Goal: Task Accomplishment & Management: Use online tool/utility

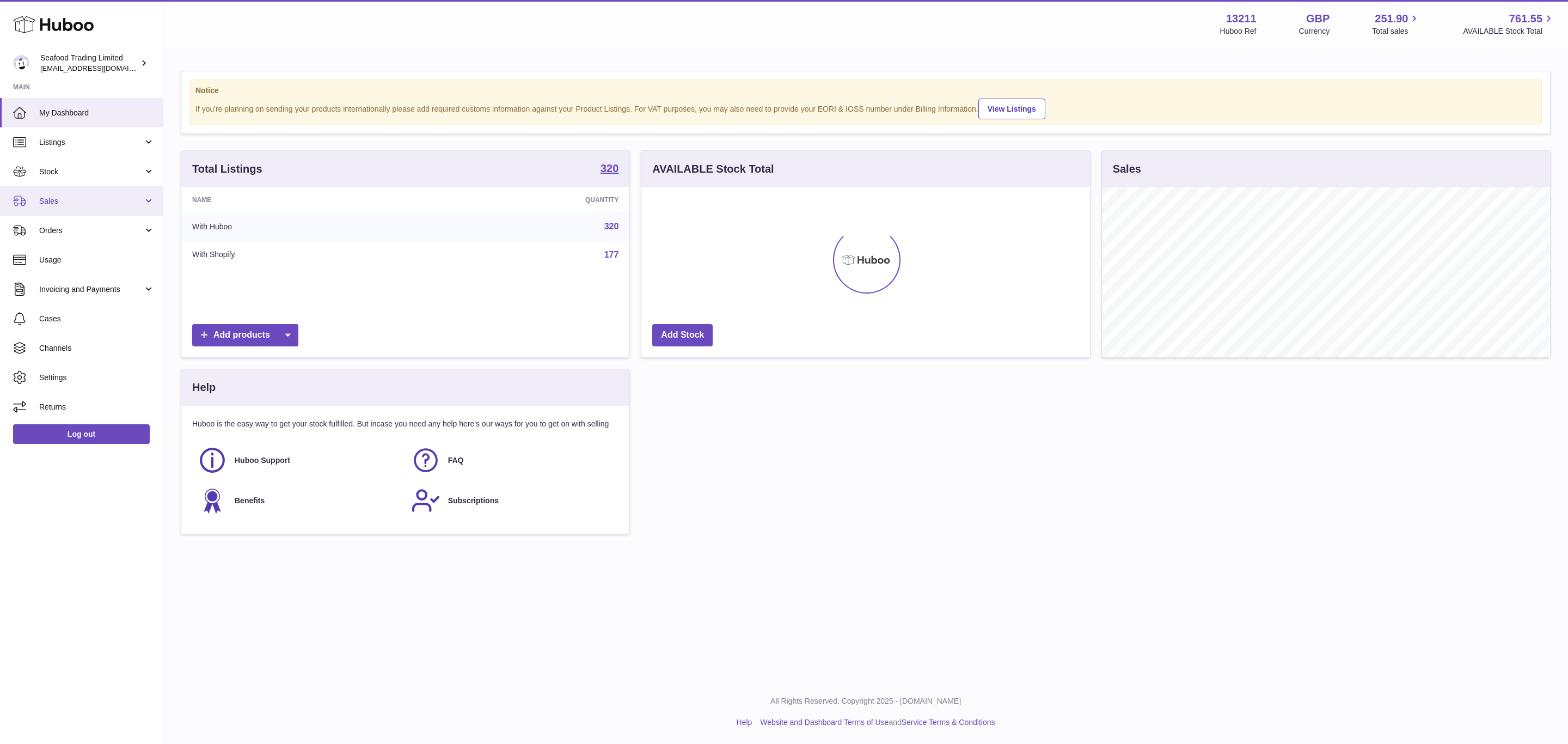
scroll to position [170, 448]
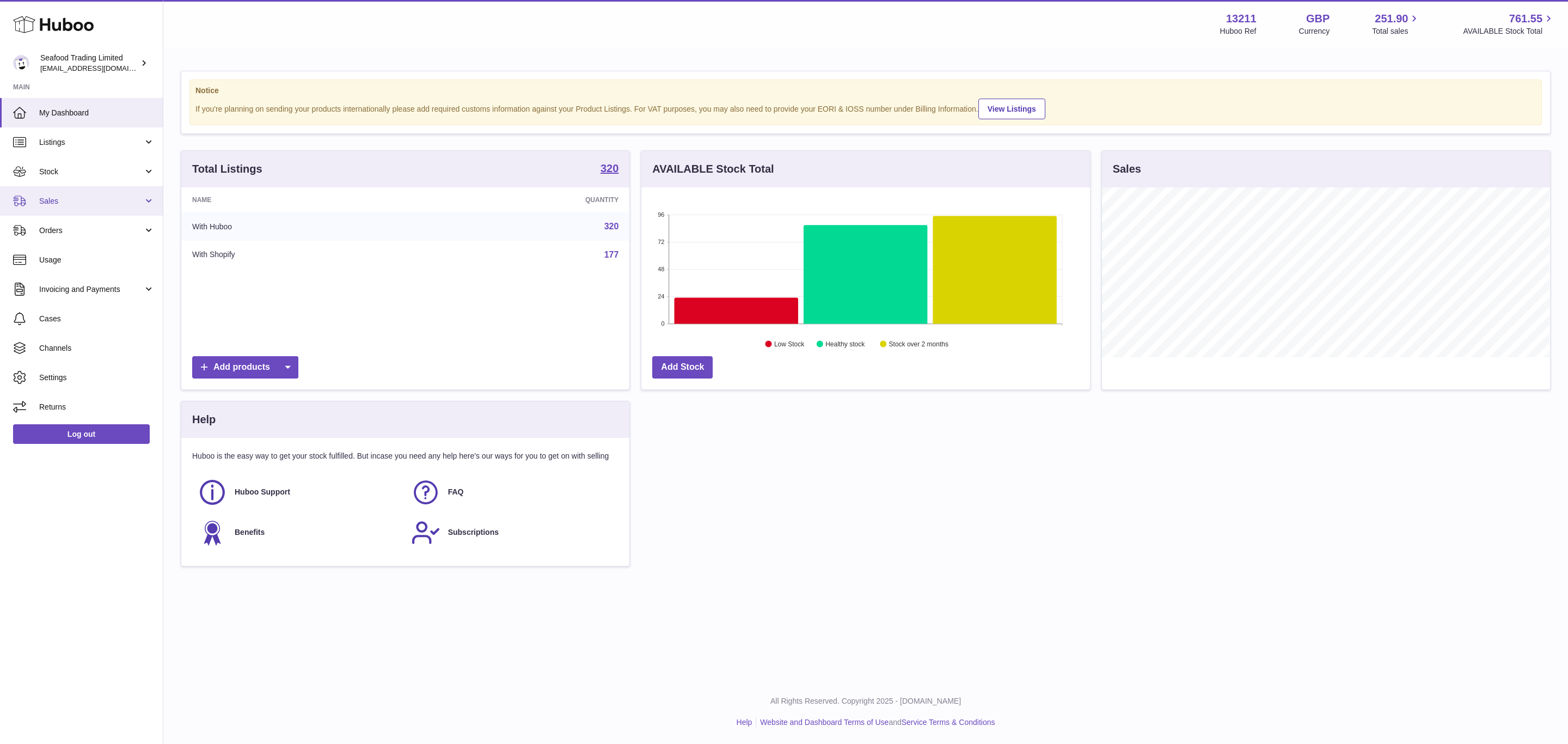
click at [69, 198] on span "Sales" at bounding box center [91, 201] width 104 height 11
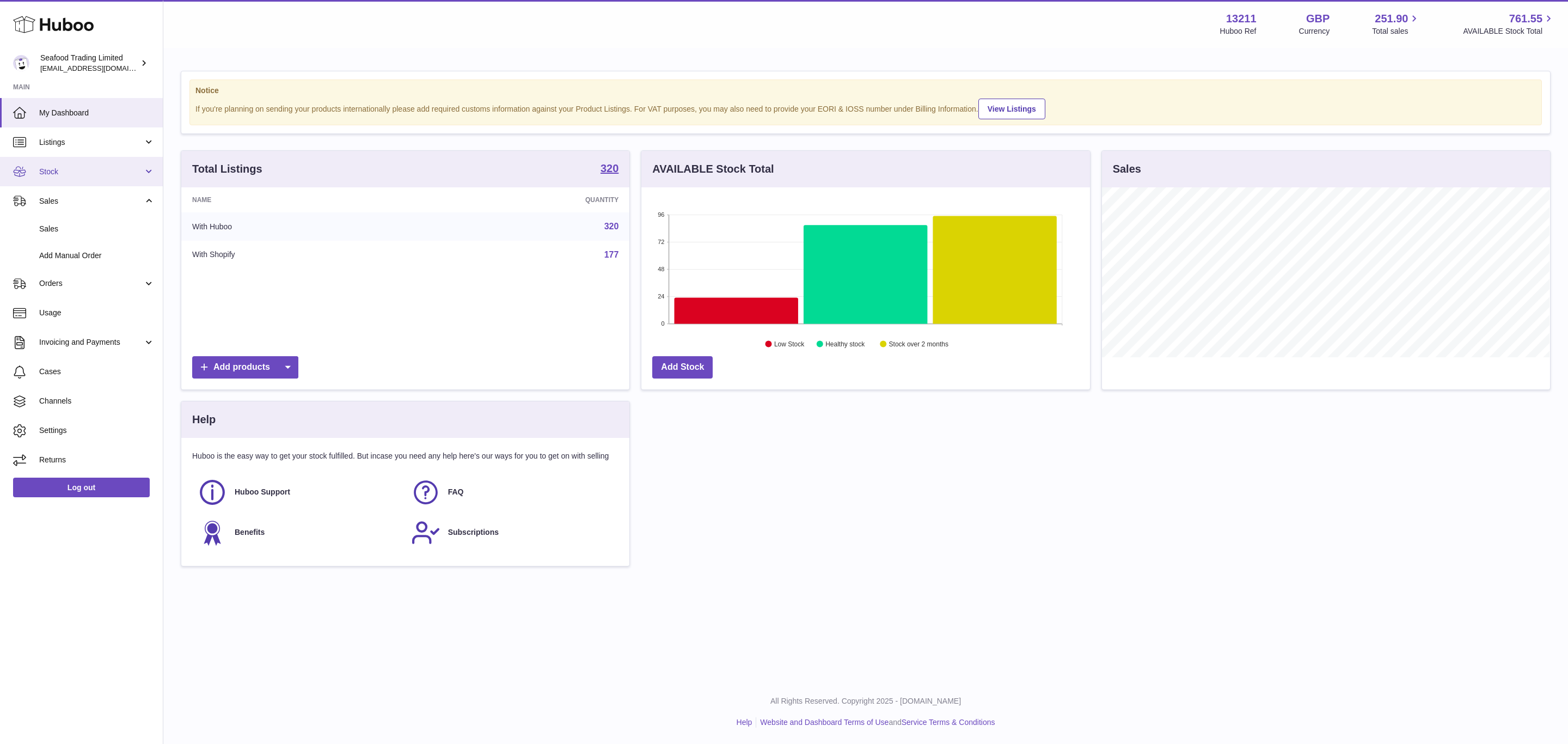
click at [59, 170] on span "Stock" at bounding box center [91, 172] width 104 height 11
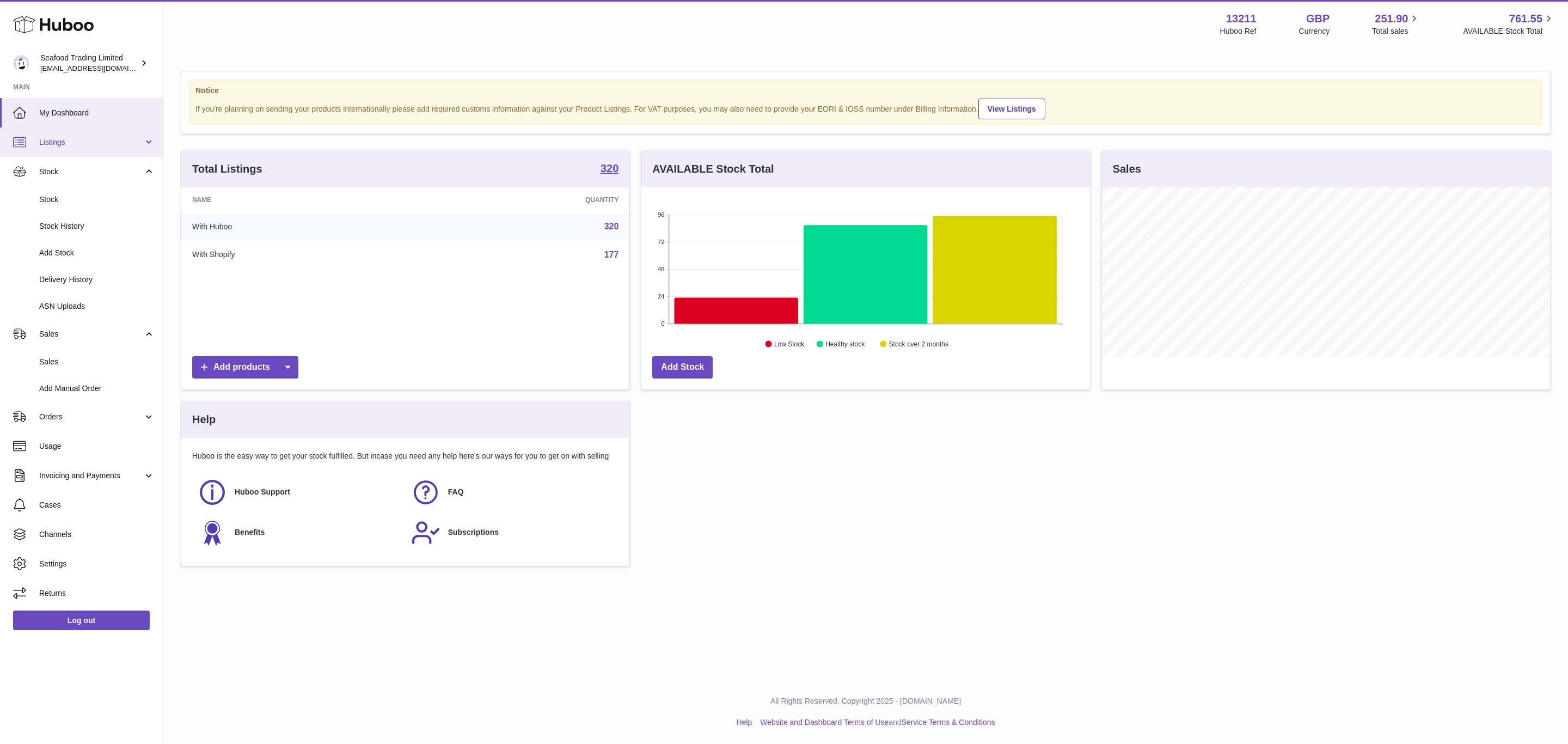
click at [70, 139] on span "Listings" at bounding box center [91, 142] width 104 height 11
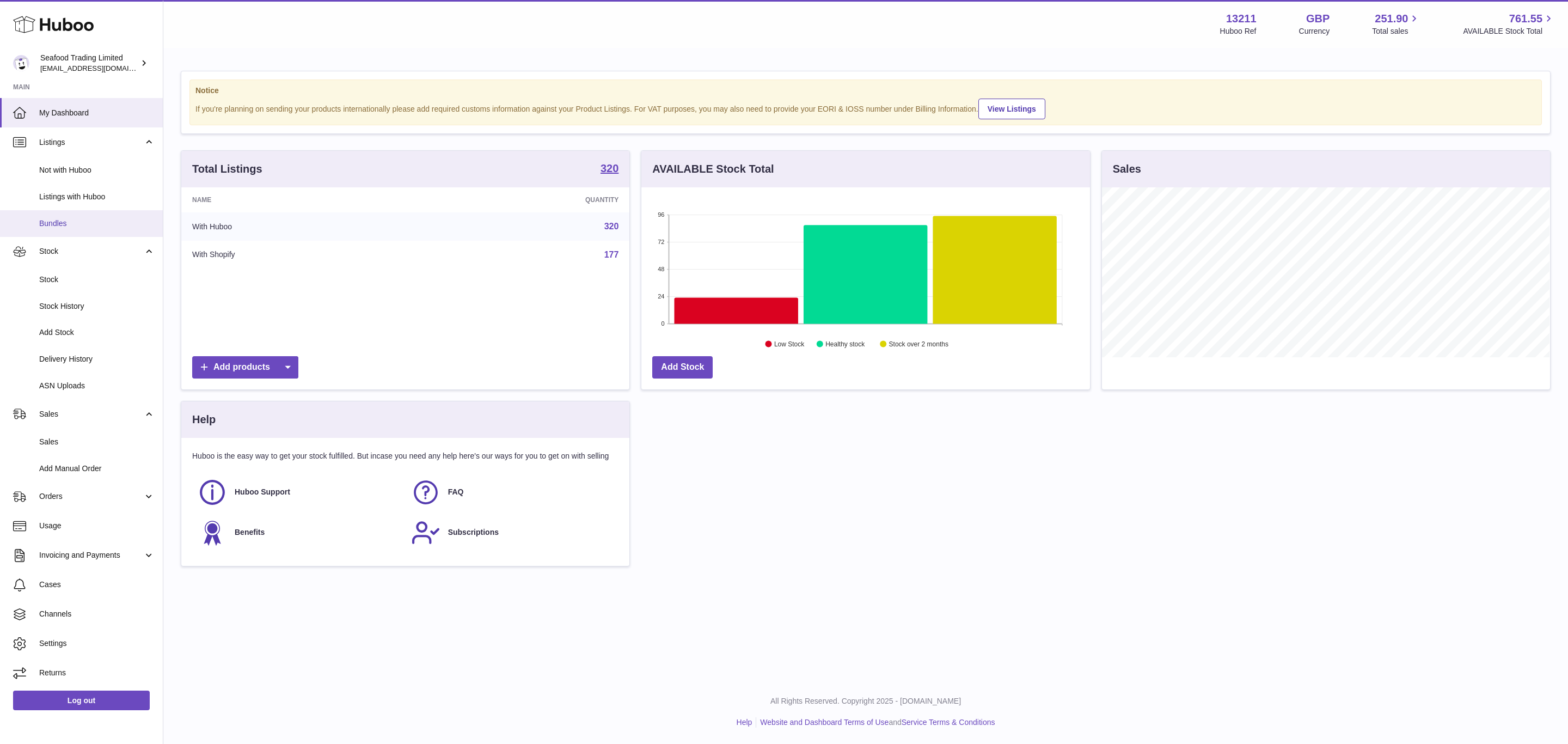
click at [62, 218] on span "Bundles" at bounding box center [97, 223] width 115 height 11
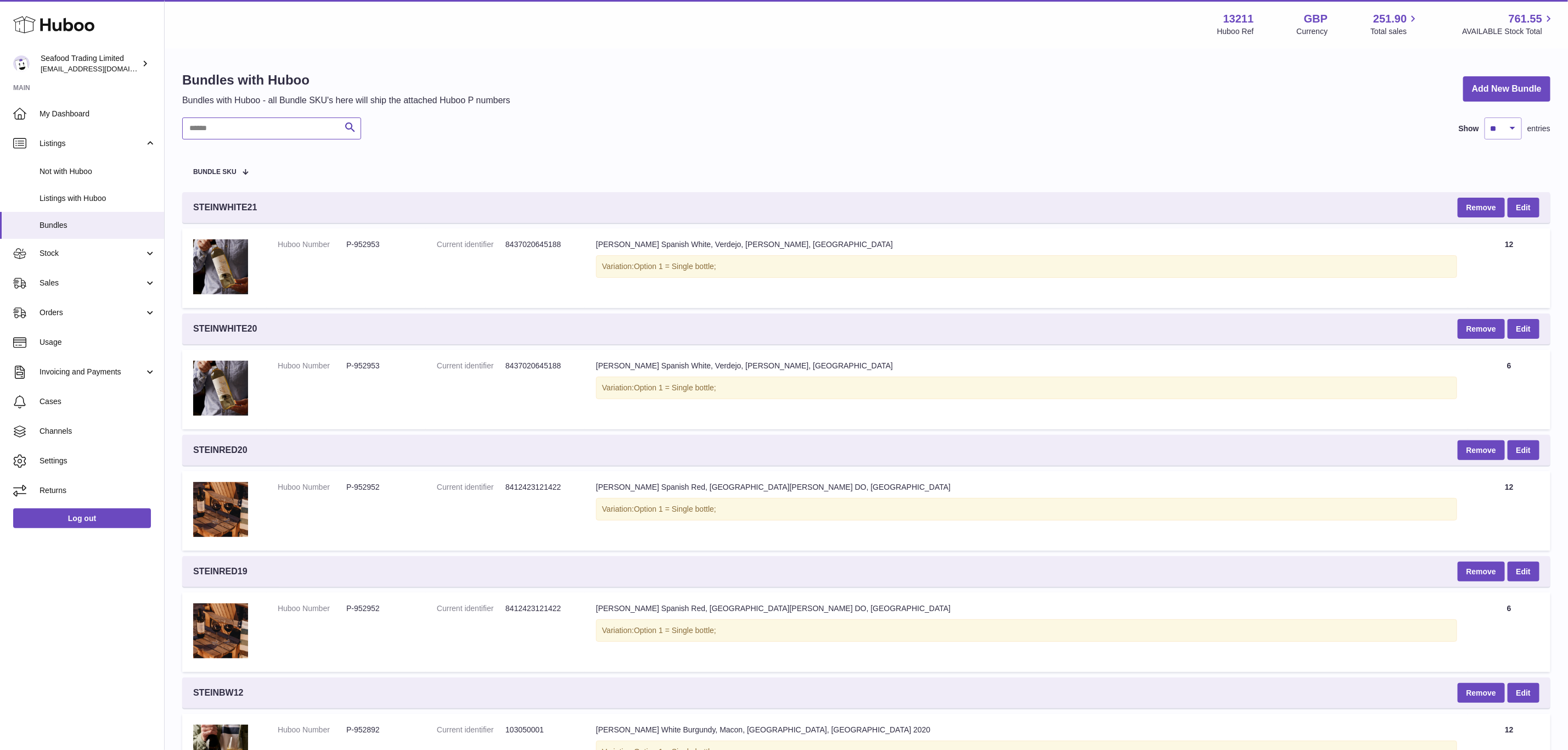
click at [224, 126] on input "text" at bounding box center [272, 128] width 179 height 22
paste input "**********"
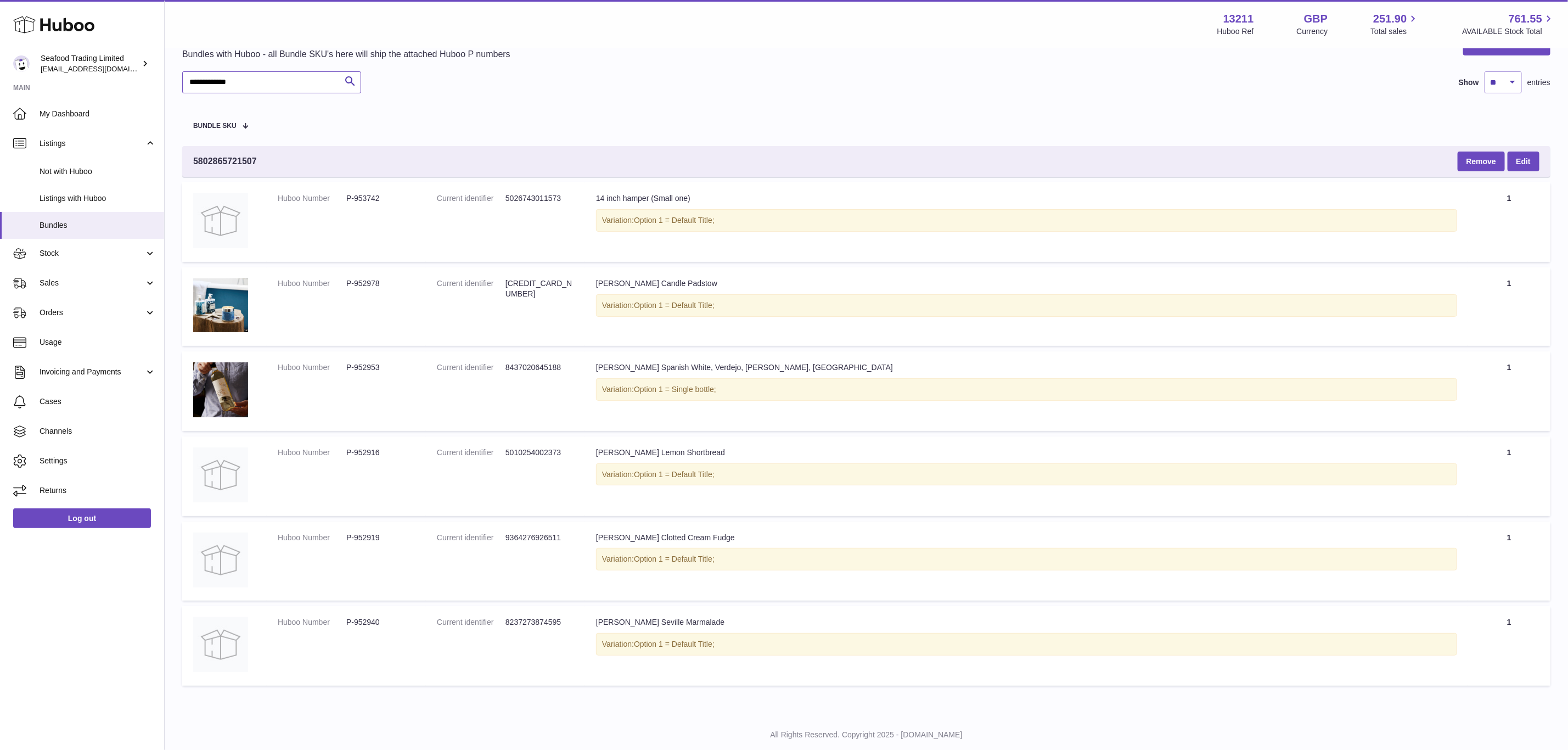
scroll to position [70, 0]
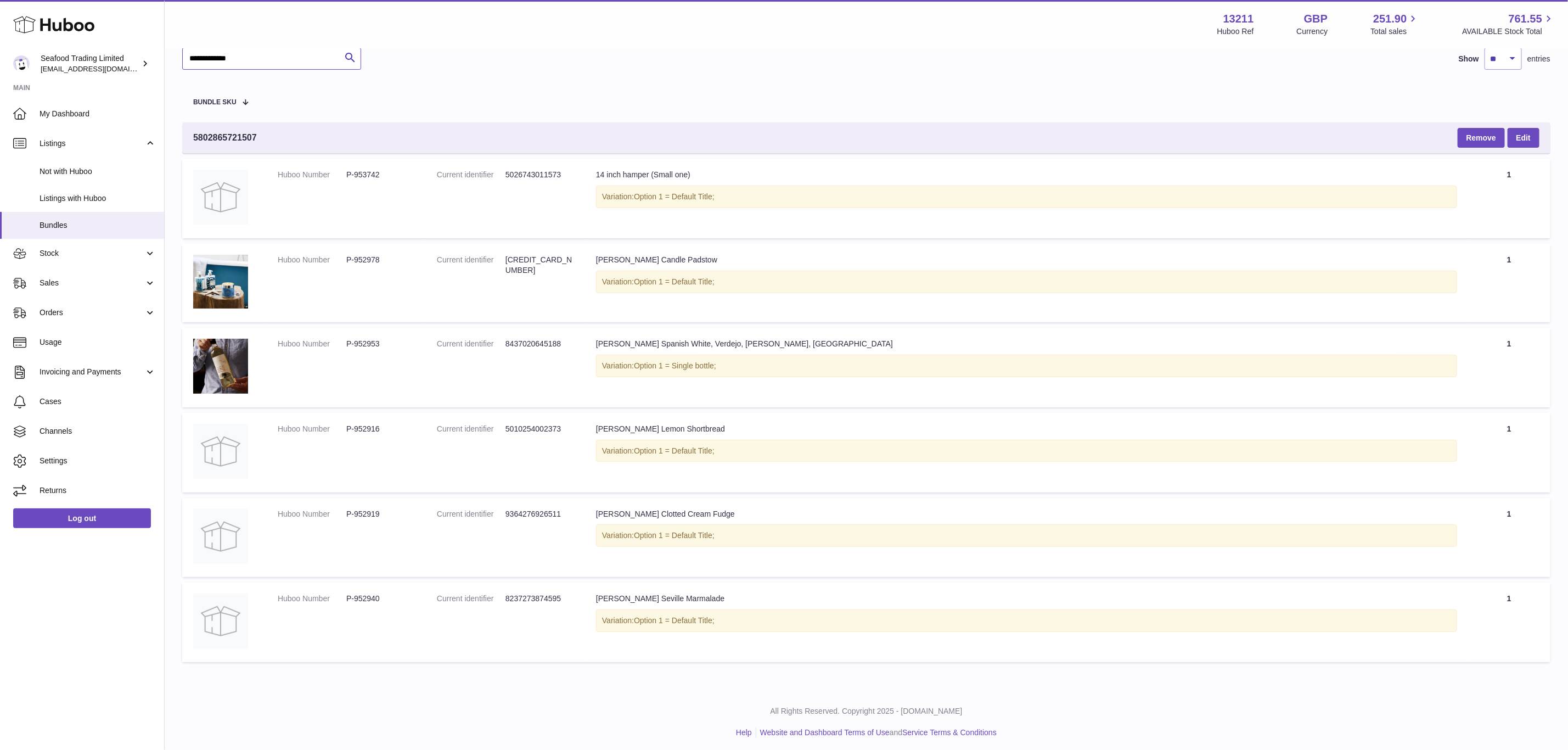
type input "**********"
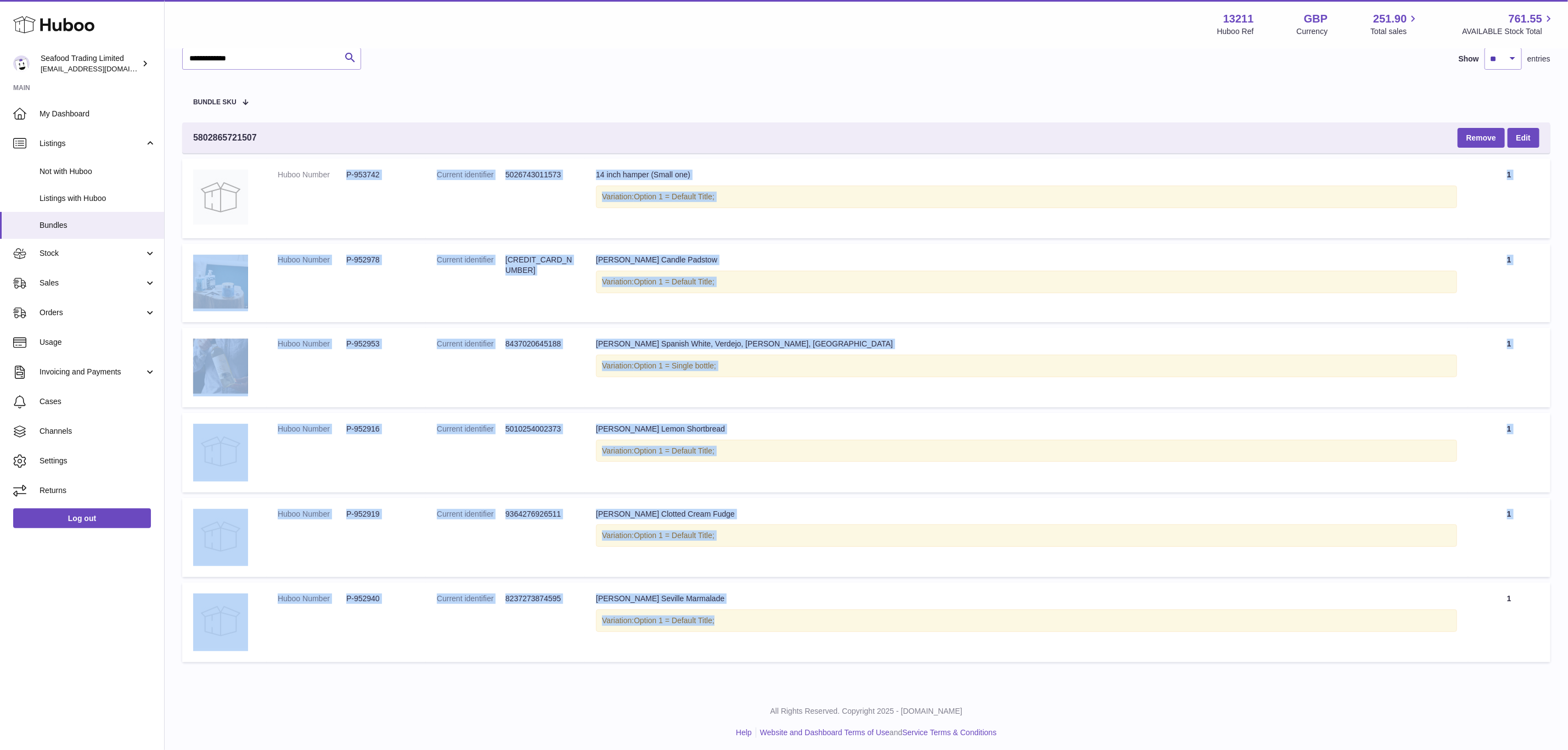
drag, startPoint x: 340, startPoint y: 178, endPoint x: 670, endPoint y: 624, distance: 554.8
click at [670, 624] on tbody "5802865721507 Remove Edit Huboo Number P-953742 Current identifier 502674301157…" at bounding box center [866, 392] width 1369 height 540
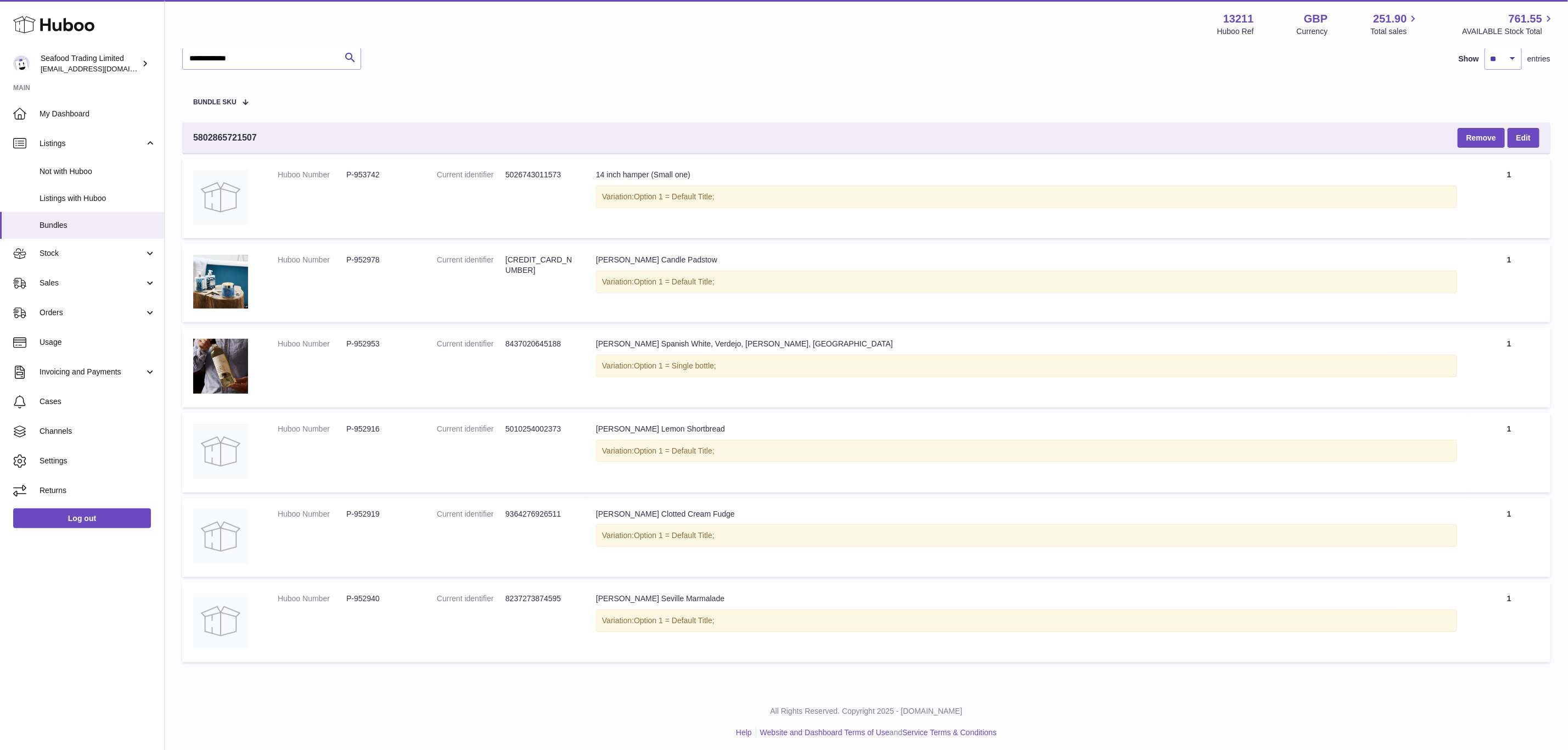
click at [580, 673] on div "**********" at bounding box center [866, 334] width 1403 height 710
drag, startPoint x: 390, startPoint y: 171, endPoint x: 344, endPoint y: 175, distance: 46.2
click at [344, 175] on dl "Huboo Number P-953742" at bounding box center [346, 177] width 137 height 16
copy dl "P-953742"
drag, startPoint x: 394, startPoint y: 255, endPoint x: 338, endPoint y: 257, distance: 56.0
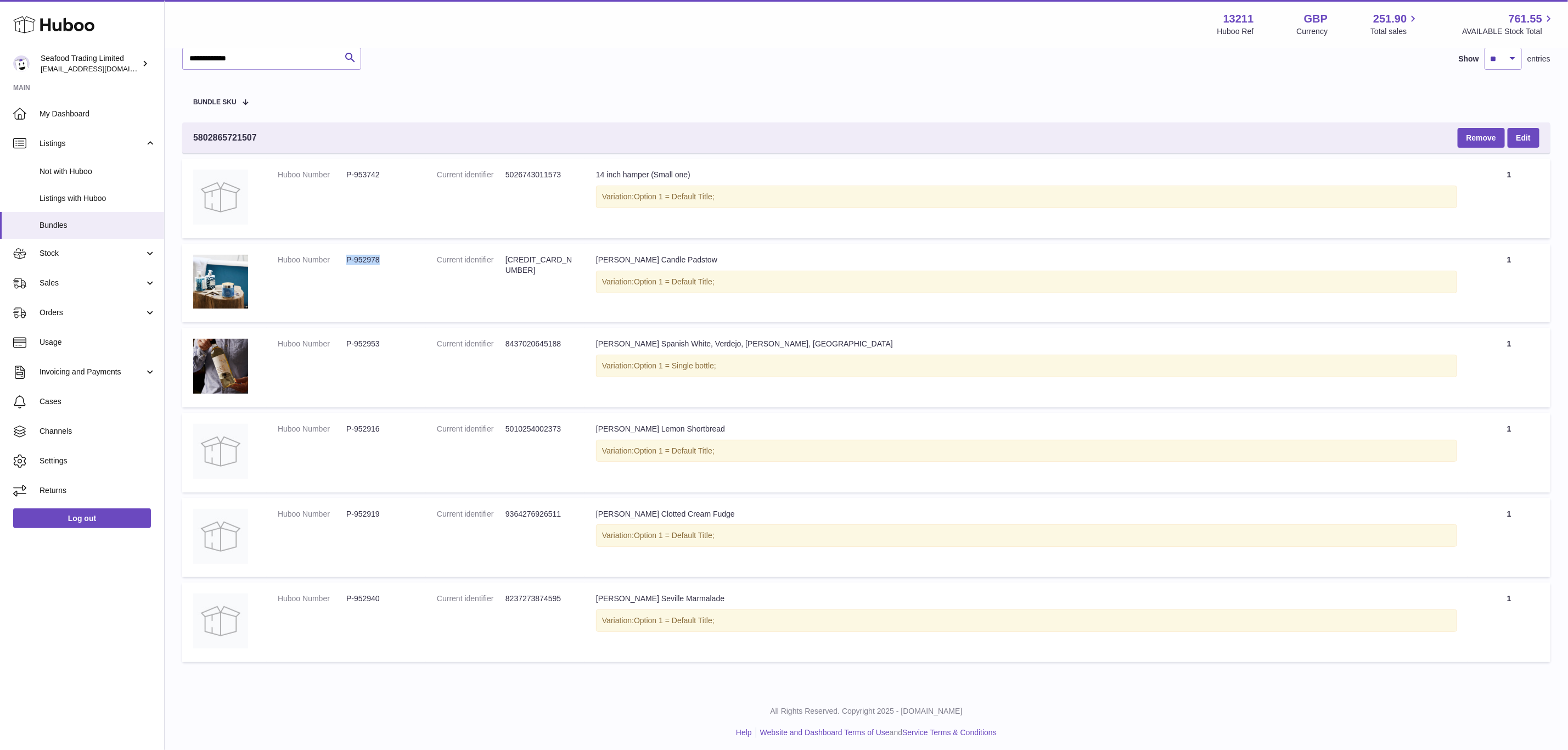
click at [338, 257] on dl "Huboo Number P-952978" at bounding box center [346, 263] width 137 height 16
copy dl "P-952978"
drag, startPoint x: 390, startPoint y: 341, endPoint x: 338, endPoint y: 341, distance: 52.0
click at [338, 341] on dl "Huboo Number P-952953" at bounding box center [346, 346] width 137 height 16
copy dl "P-952953"
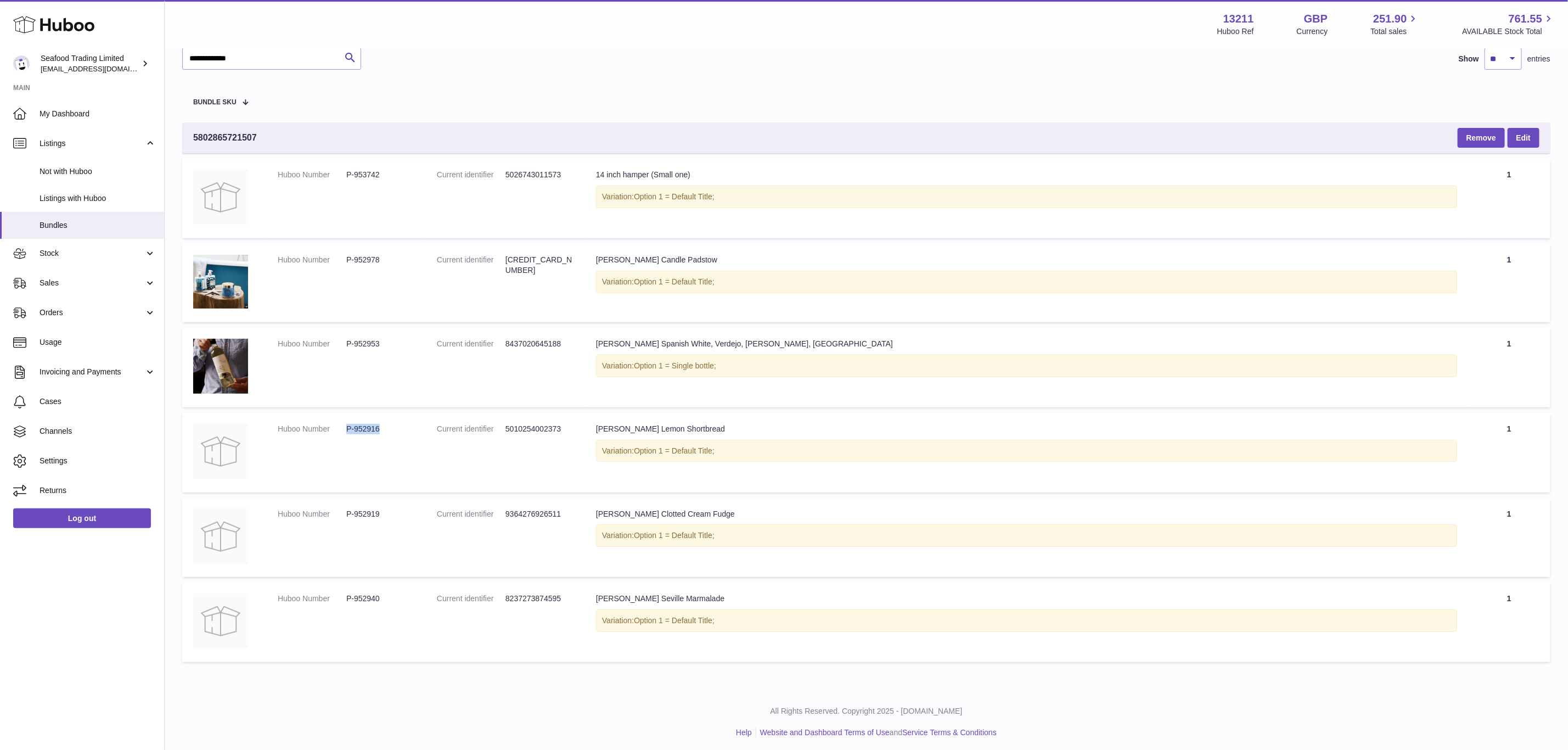
drag, startPoint x: 385, startPoint y: 423, endPoint x: 343, endPoint y: 428, distance: 42.3
click at [343, 428] on dl "Huboo Number P-952916" at bounding box center [346, 431] width 137 height 16
copy dl "P-952916"
drag, startPoint x: 390, startPoint y: 508, endPoint x: 346, endPoint y: 517, distance: 44.9
click at [346, 517] on dl "Huboo Number P-952919" at bounding box center [346, 517] width 137 height 16
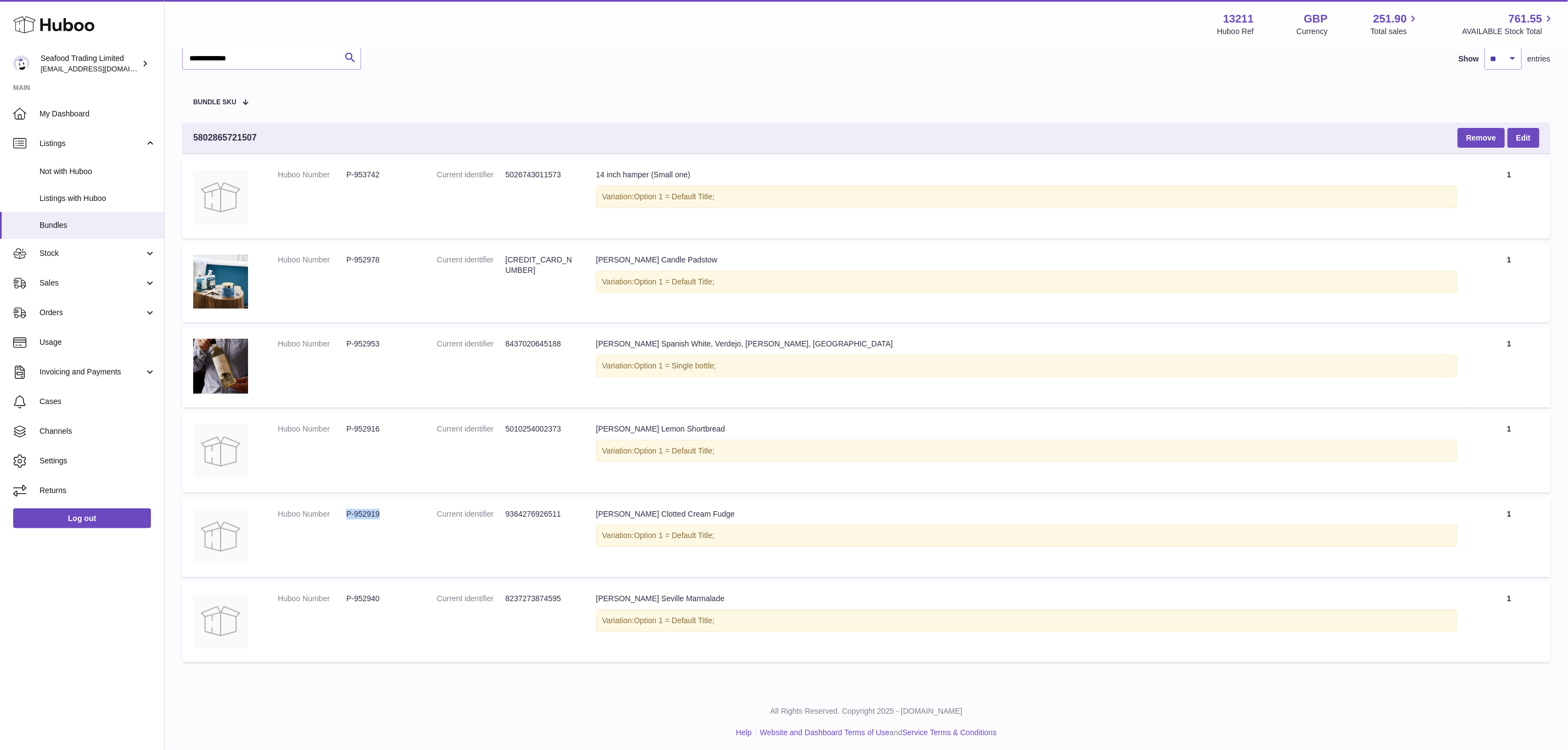
copy dd "P-952919"
drag, startPoint x: 375, startPoint y: 602, endPoint x: 335, endPoint y: 607, distance: 40.3
click at [335, 607] on td "Huboo Number P-952940" at bounding box center [346, 622] width 159 height 79
copy dl "P-952940"
